Goal: Task Accomplishment & Management: Manage account settings

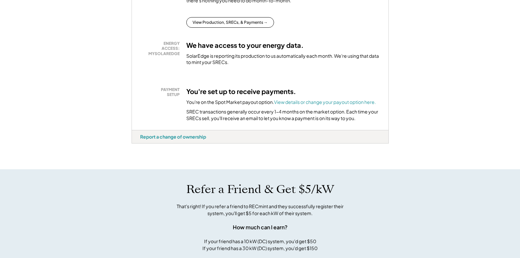
scroll to position [184, 0]
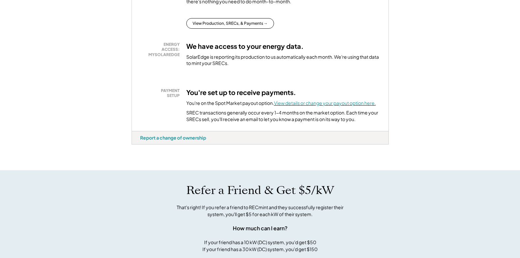
click at [328, 106] on font "View details or change your payout option here." at bounding box center [325, 103] width 102 height 6
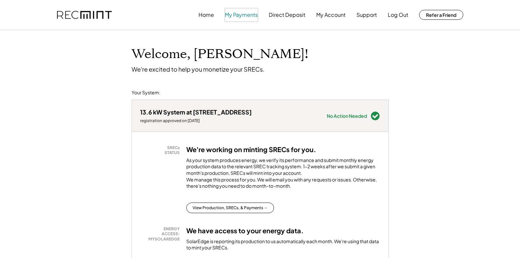
click at [240, 15] on button "My Payments" at bounding box center [241, 14] width 33 height 13
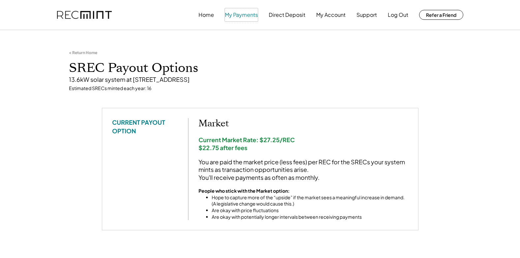
click at [233, 16] on button "My Payments" at bounding box center [241, 14] width 33 height 13
